Goal: Task Accomplishment & Management: Manage account settings

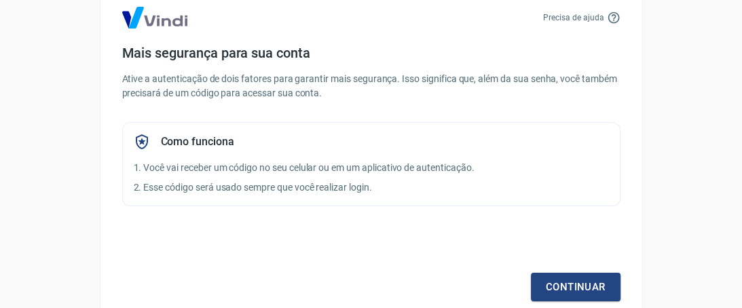
scroll to position [16, 0]
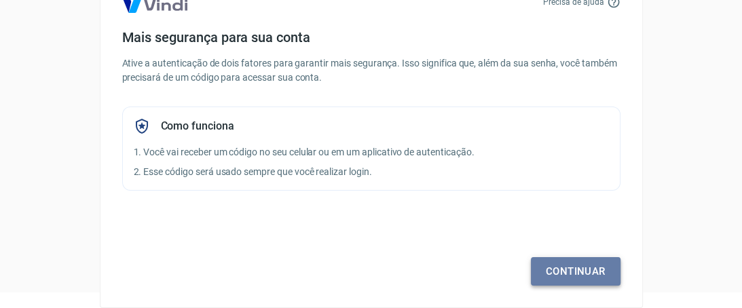
click at [590, 276] on link "Continuar" at bounding box center [576, 271] width 90 height 29
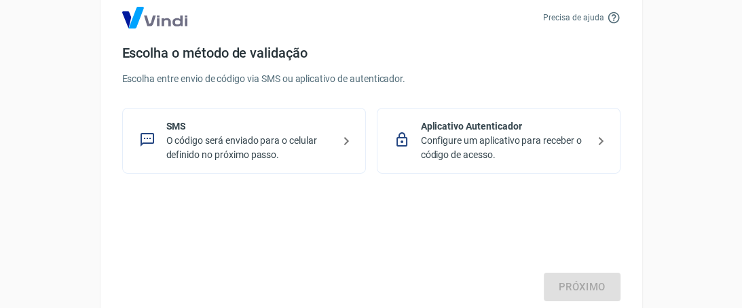
click at [285, 156] on p "O código será enviado para o celular definido no próximo passo." at bounding box center [249, 148] width 166 height 29
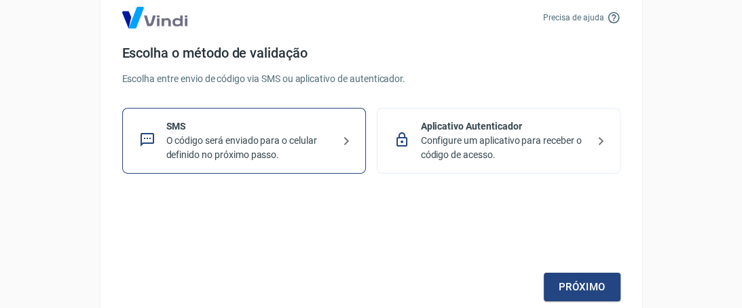
click at [482, 141] on p "Configure um aplicativo para receber o código de acesso." at bounding box center [504, 148] width 166 height 29
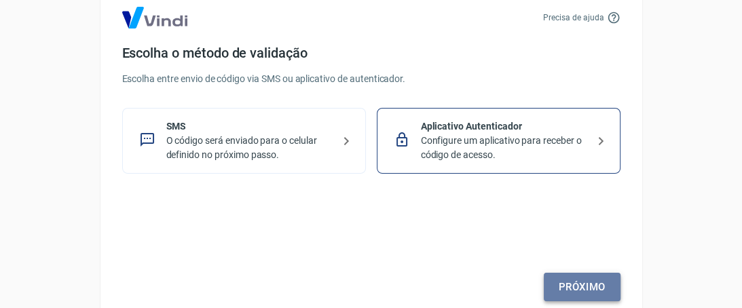
click at [583, 287] on link "Próximo" at bounding box center [582, 287] width 77 height 29
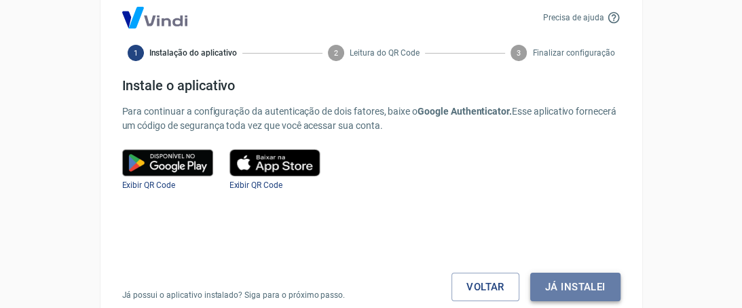
click at [576, 287] on button "Já instalei" at bounding box center [575, 287] width 90 height 29
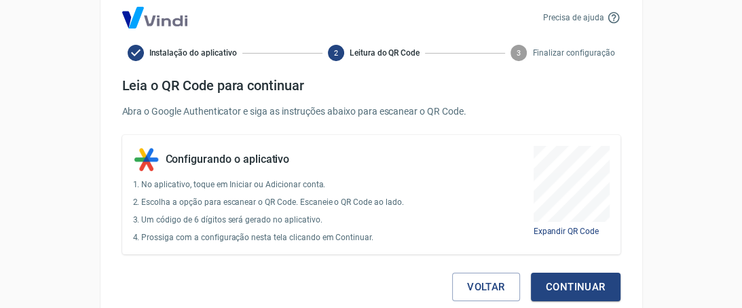
scroll to position [16, 0]
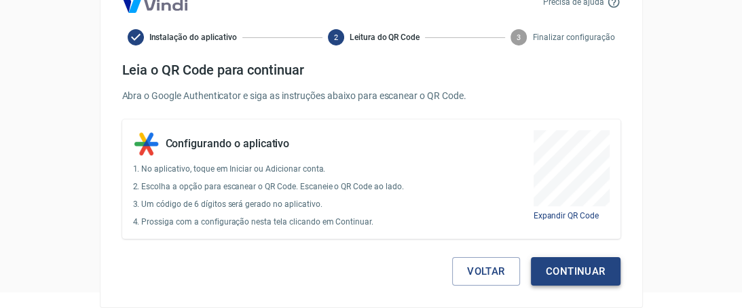
click at [570, 257] on button "Continuar" at bounding box center [576, 271] width 90 height 29
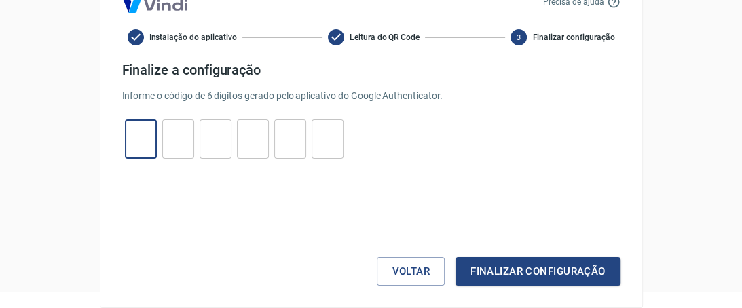
click at [148, 136] on input "tel" at bounding box center [141, 139] width 32 height 29
type input "3"
type input "5"
type input "8"
type input "5"
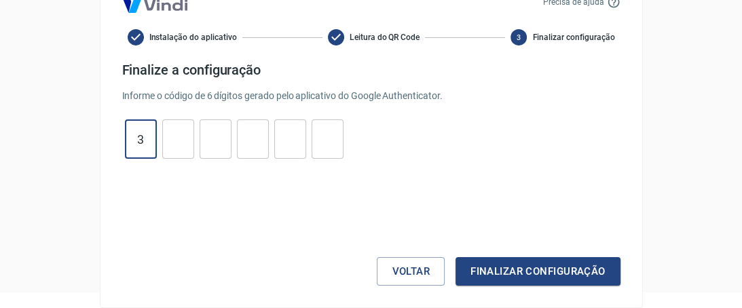
type input "3"
type input "6"
type input "7"
type input "6"
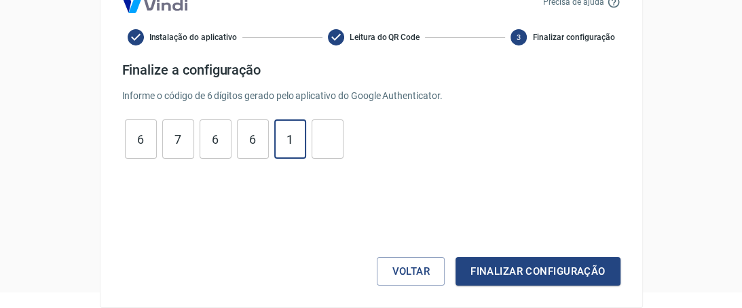
type input "1"
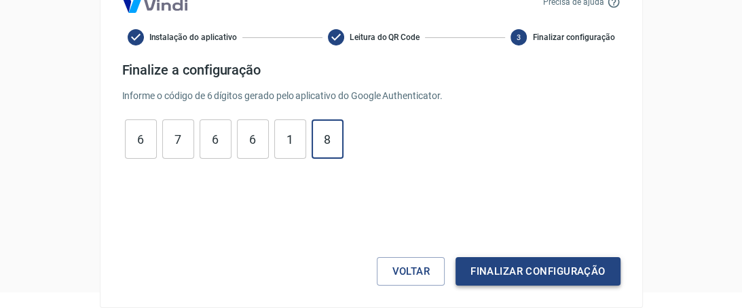
type input "8"
click at [507, 268] on button "Finalizar configuração" at bounding box center [538, 271] width 164 height 29
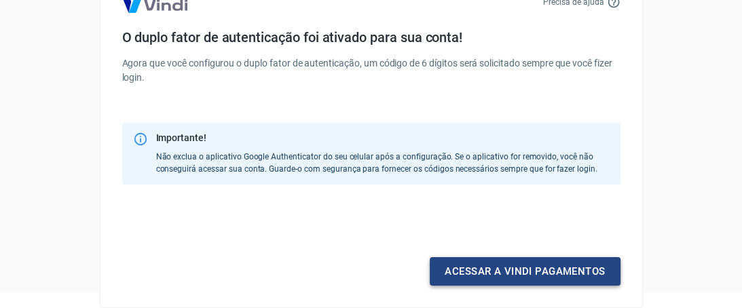
click at [515, 274] on link "Acessar a Vindi pagamentos" at bounding box center [525, 271] width 190 height 29
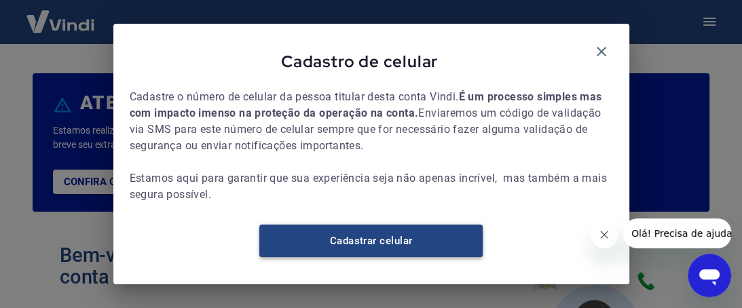
scroll to position [12, 0]
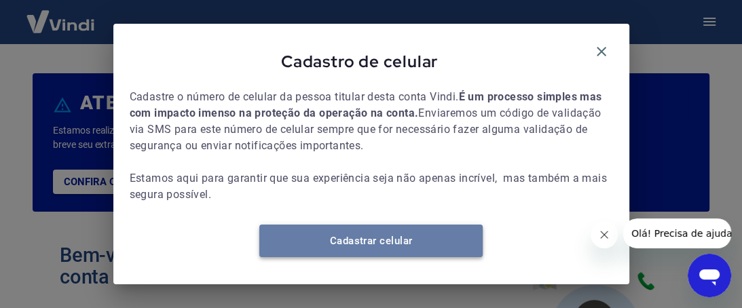
click at [418, 245] on link "Cadastrar celular" at bounding box center [370, 241] width 223 height 33
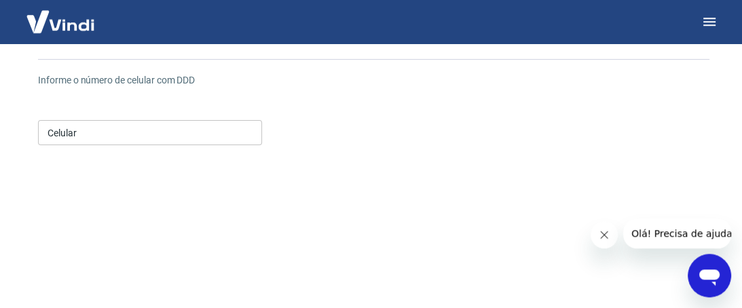
scroll to position [143, 0]
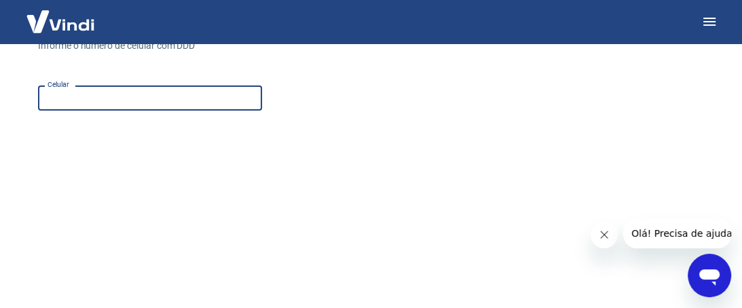
click at [104, 104] on input "Celular" at bounding box center [150, 98] width 224 height 25
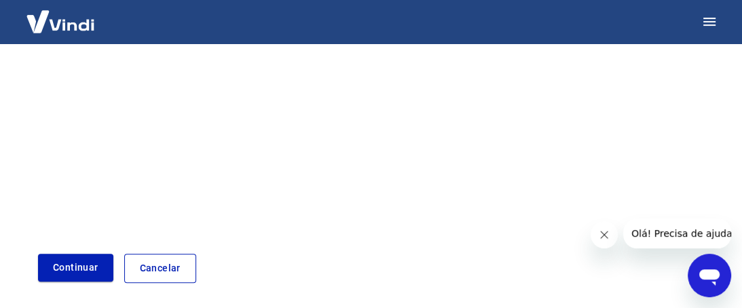
scroll to position [287, 0]
type input "(84) 99450-3615"
click at [77, 276] on button "Continuar" at bounding box center [75, 267] width 75 height 28
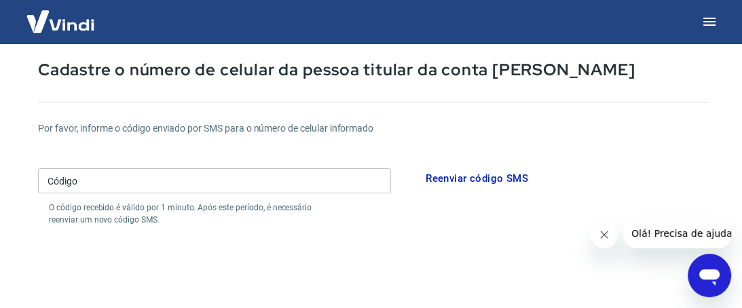
scroll to position [143, 0]
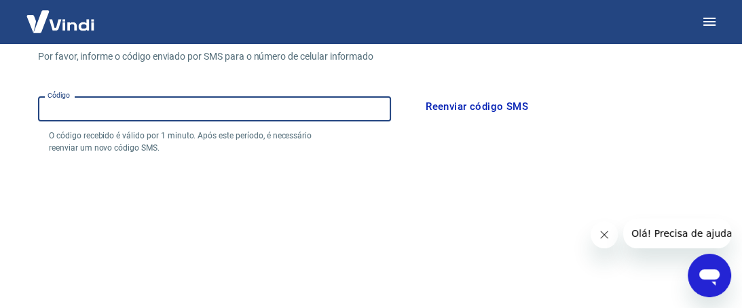
click at [218, 121] on input "Código" at bounding box center [214, 108] width 353 height 25
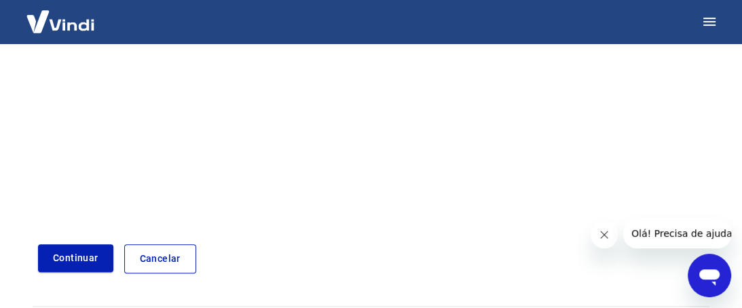
scroll to position [359, 0]
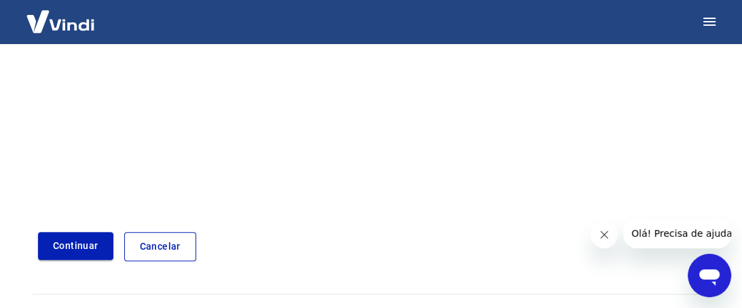
type input "617996"
click at [71, 249] on button "Continuar" at bounding box center [75, 246] width 75 height 28
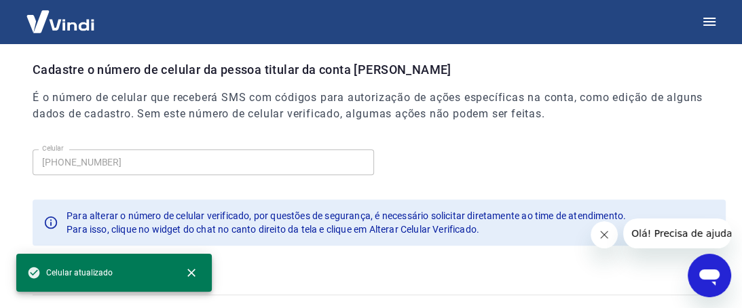
scroll to position [561, 0]
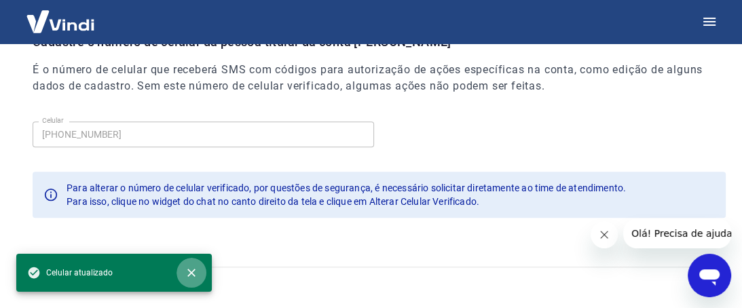
drag, startPoint x: 193, startPoint y: 277, endPoint x: 234, endPoint y: 238, distance: 57.2
click at [194, 276] on icon "close" at bounding box center [192, 273] width 14 height 14
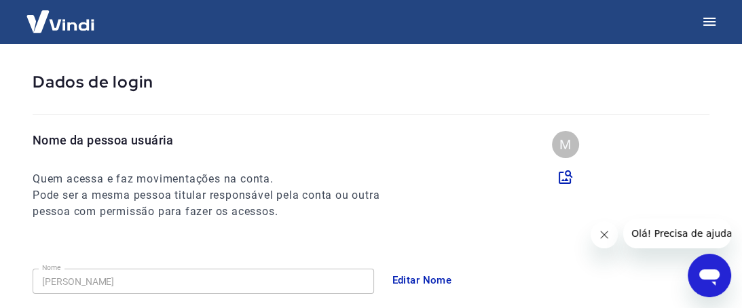
scroll to position [0, 0]
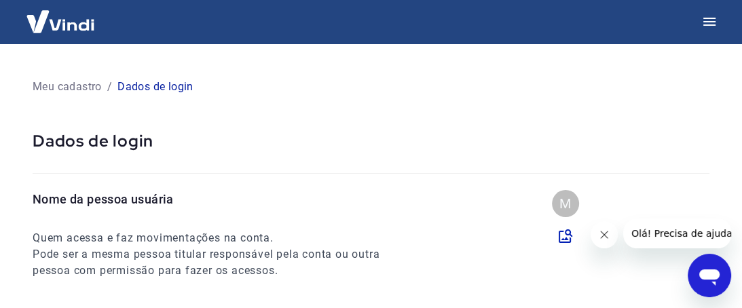
click at [69, 21] on img at bounding box center [60, 21] width 88 height 41
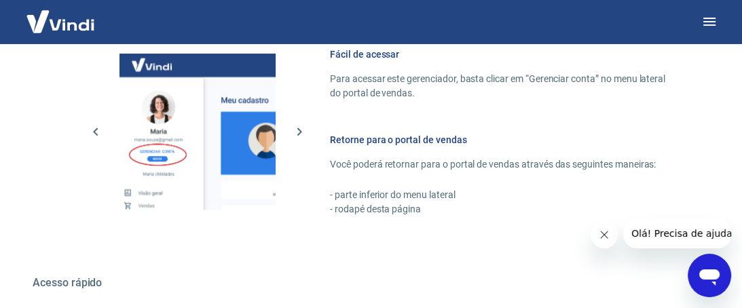
scroll to position [918, 0]
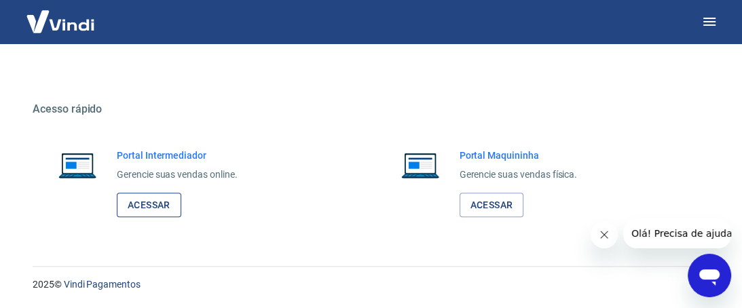
click at [164, 203] on link "Acessar" at bounding box center [149, 205] width 65 height 25
